Goal: Information Seeking & Learning: Learn about a topic

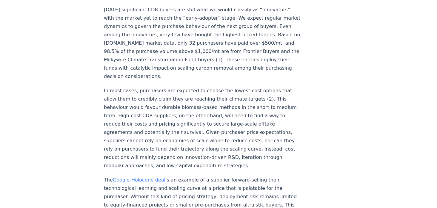
scroll to position [954, 0]
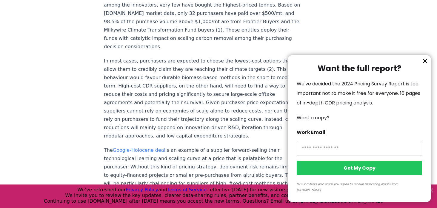
click at [424, 65] on icon "information" at bounding box center [424, 61] width 7 height 7
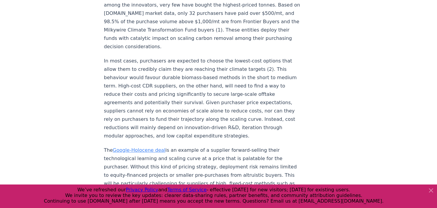
click at [148, 148] on link "Google-Holocene deal" at bounding box center [139, 151] width 52 height 6
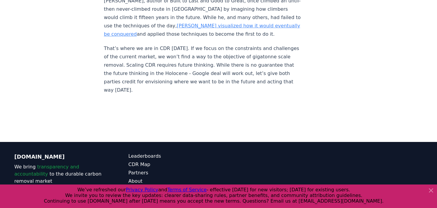
scroll to position [825, 0]
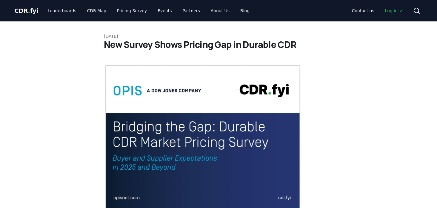
scroll to position [954, 0]
